Goal: Browse casually

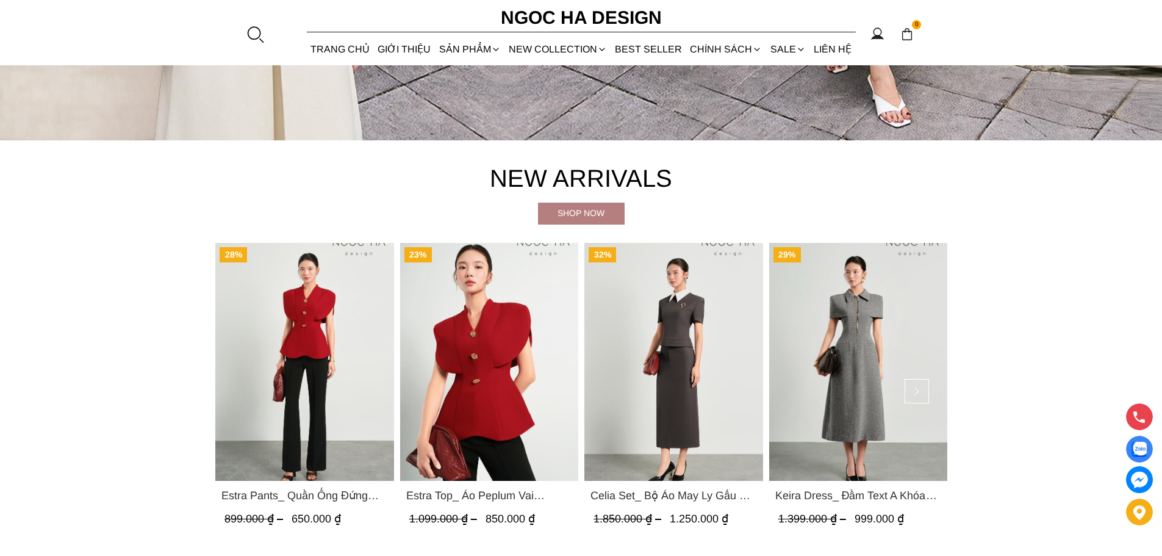
scroll to position [610, 0]
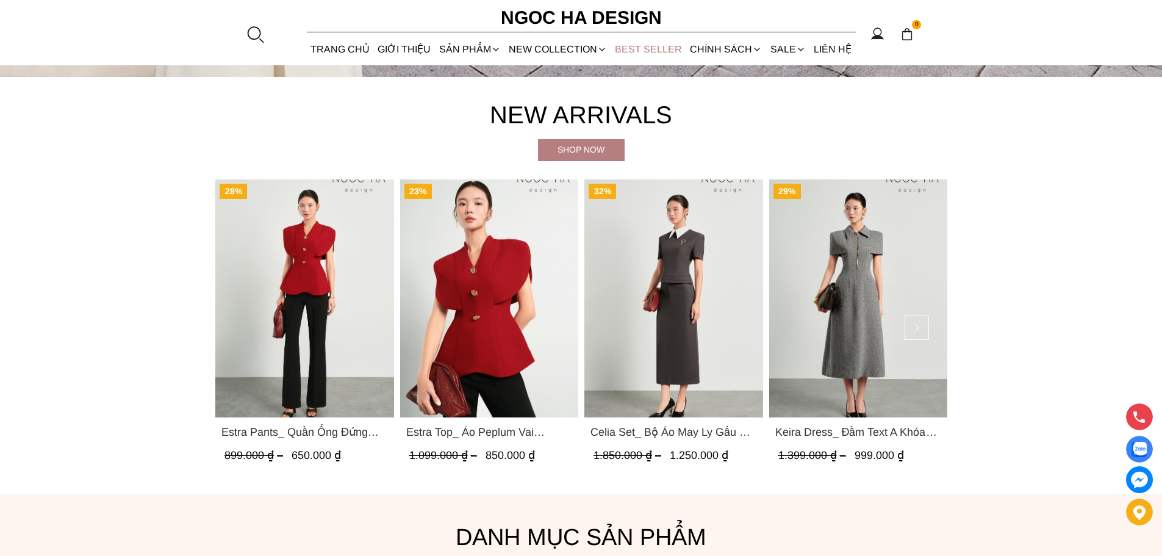
click at [657, 46] on link "BEST SELLER" at bounding box center [648, 49] width 75 height 32
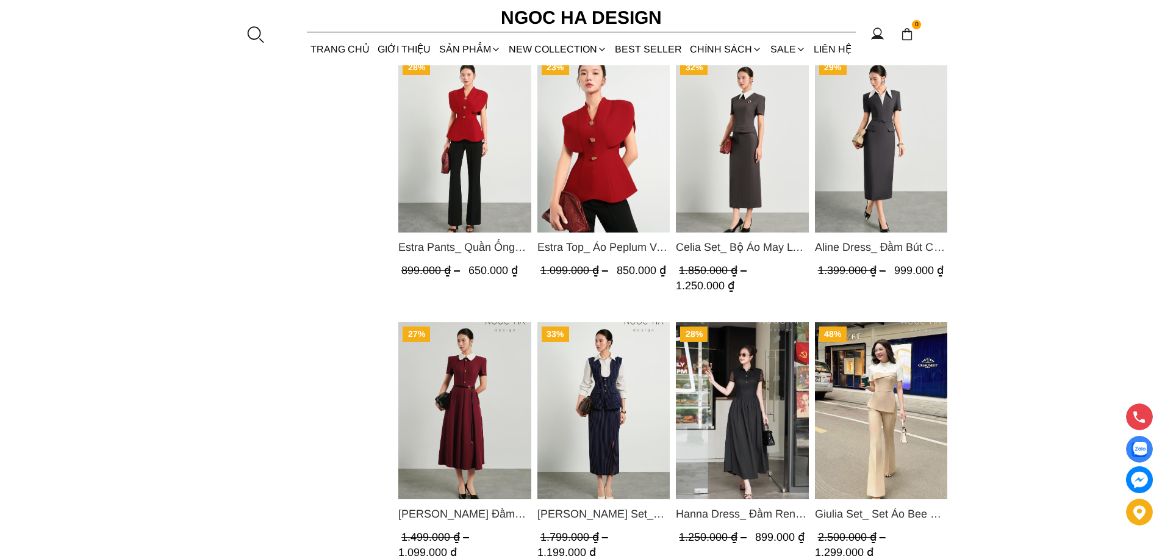
scroll to position [1098, 0]
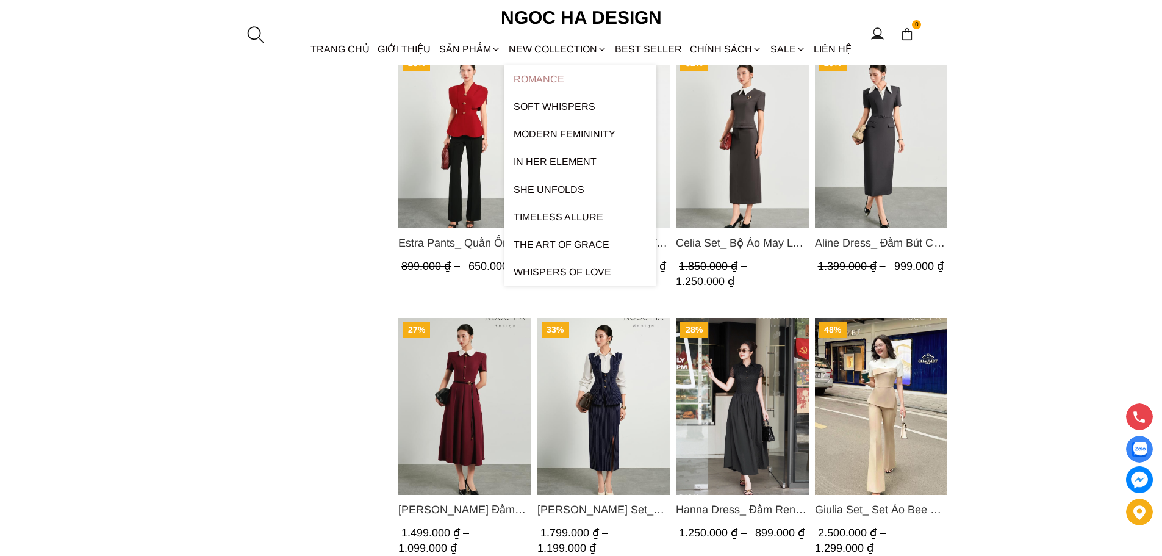
click at [545, 77] on link "ROMANCE" at bounding box center [580, 78] width 152 height 27
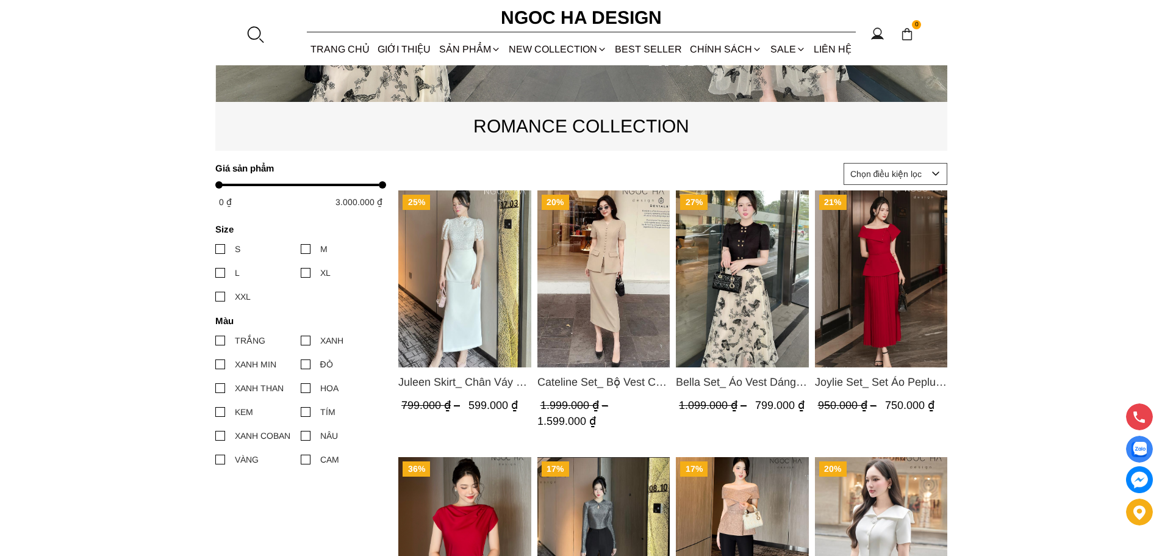
scroll to position [427, 0]
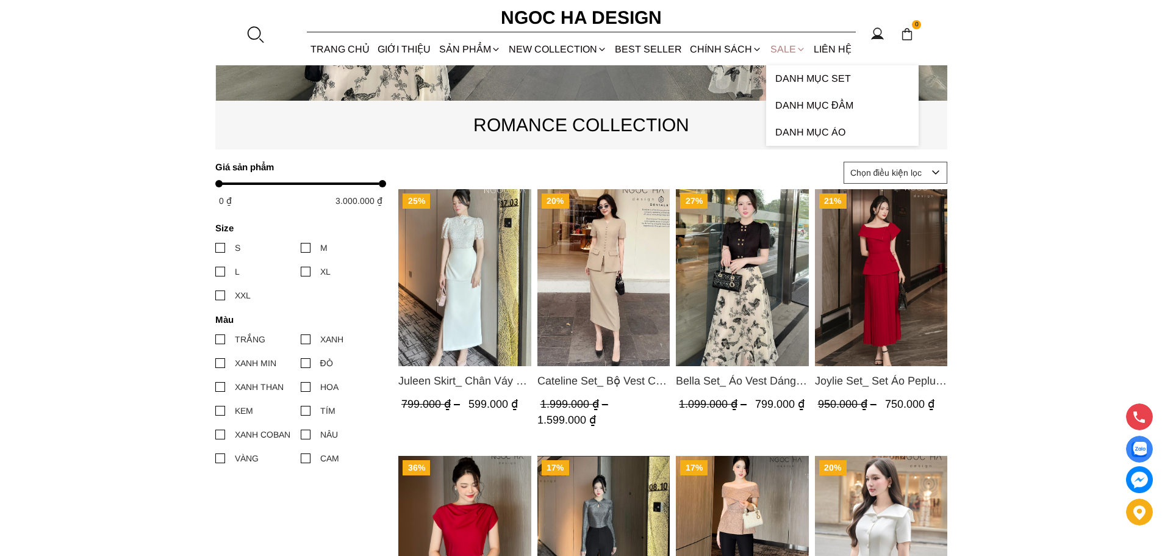
click at [781, 49] on link "SALE" at bounding box center [787, 49] width 43 height 32
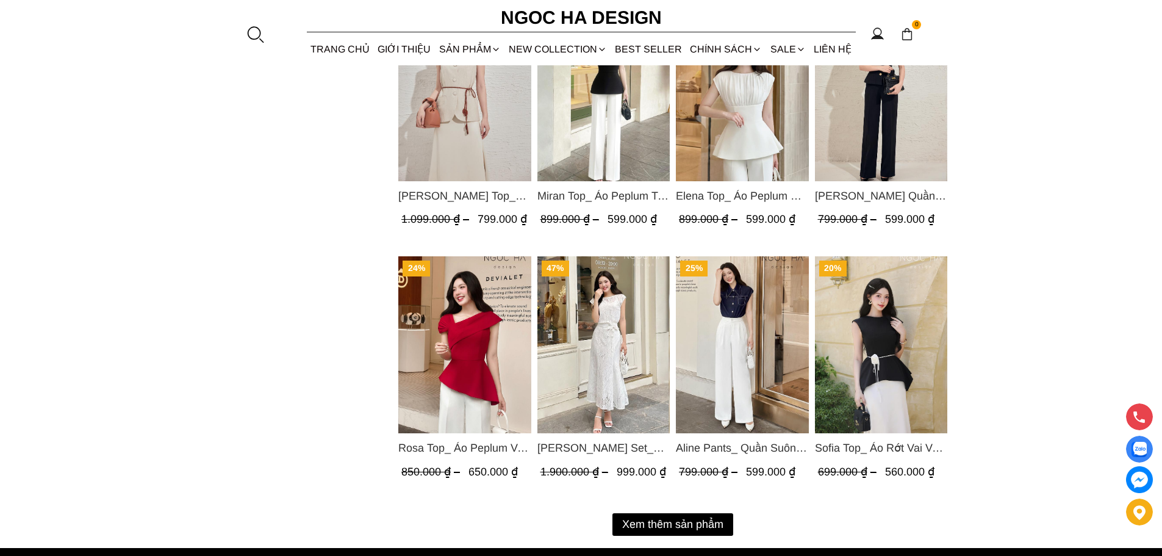
scroll to position [1525, 0]
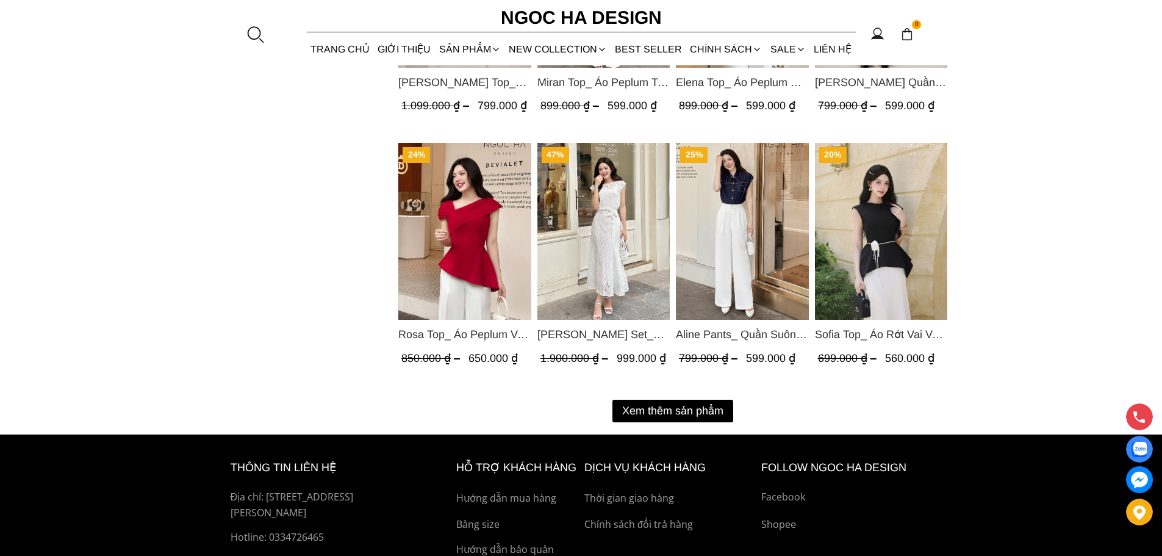
click at [682, 414] on button "Xem thêm sản phẩm" at bounding box center [672, 411] width 121 height 23
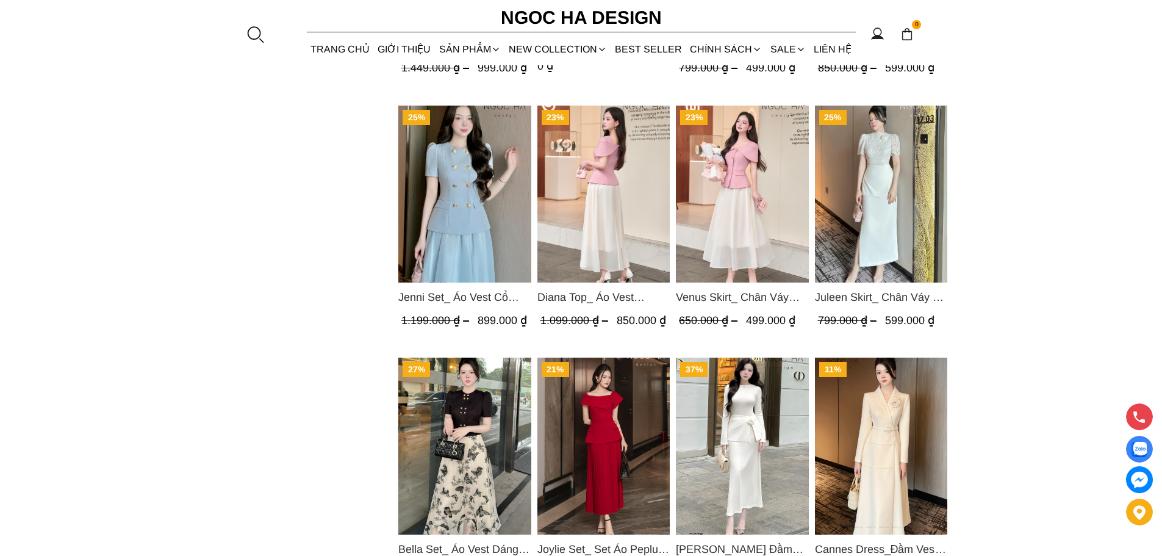
scroll to position [2135, 0]
